Goal: Task Accomplishment & Management: Manage account settings

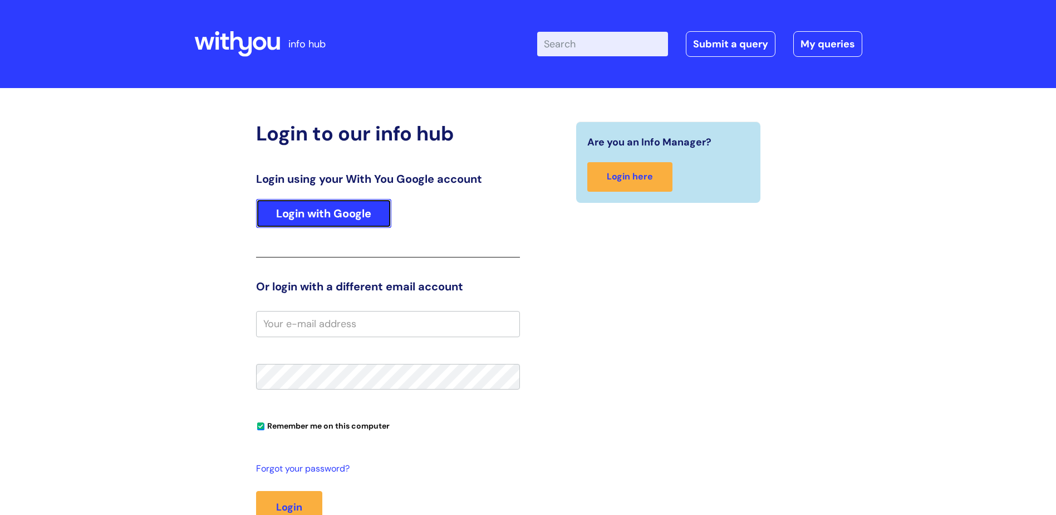
click at [340, 214] on link "Login with Google" at bounding box center [323, 213] width 135 height 29
